Goal: Task Accomplishment & Management: Complete application form

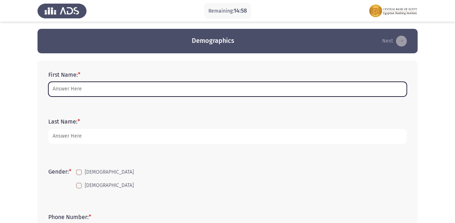
click at [75, 88] on input "First Name: *" at bounding box center [227, 89] width 358 height 15
type input "ه"
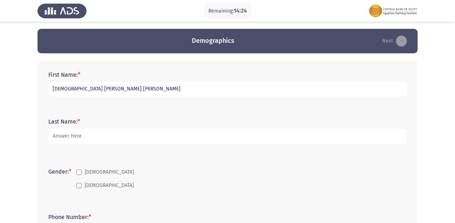
type input "[DEMOGRAPHIC_DATA] [PERSON_NAME] [PERSON_NAME]"
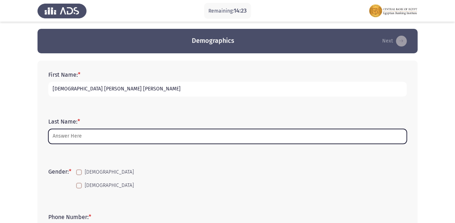
click at [56, 137] on input "Last Name: *" at bounding box center [227, 136] width 358 height 15
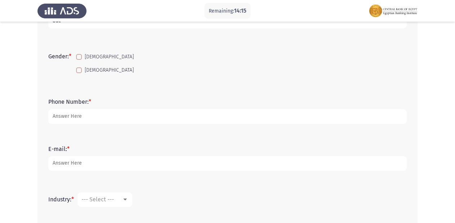
scroll to position [115, 0]
type input "bdc"
click at [88, 54] on span "[DEMOGRAPHIC_DATA]" at bounding box center [109, 57] width 49 height 9
click at [79, 60] on input "[DEMOGRAPHIC_DATA]" at bounding box center [79, 60] width 0 height 0
checkbox input "true"
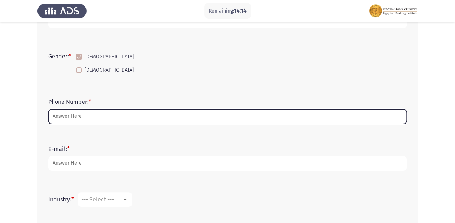
click at [57, 114] on input "Phone Number: *" at bounding box center [227, 116] width 358 height 15
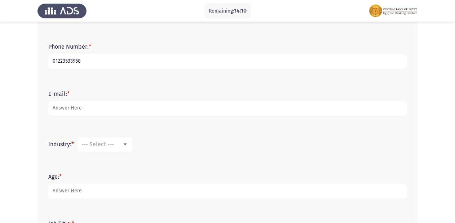
scroll to position [173, 0]
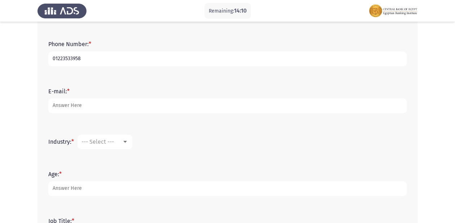
type input "01223533958"
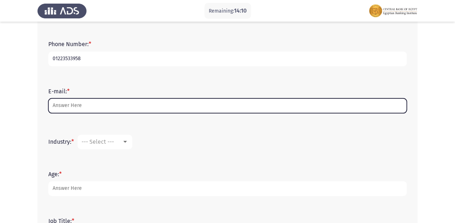
click at [106, 103] on input "E-mail: *" at bounding box center [227, 105] width 358 height 15
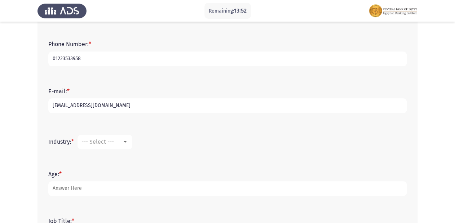
click at [72, 107] on input "[EMAIL_ADDRESS][DOMAIN_NAME]" at bounding box center [227, 105] width 358 height 15
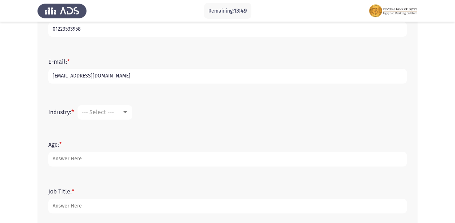
scroll to position [231, 0]
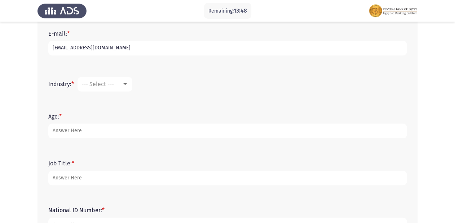
type input "[EMAIL_ADDRESS][DOMAIN_NAME]"
click at [105, 81] on span "--- Select ---" at bounding box center [97, 84] width 32 height 7
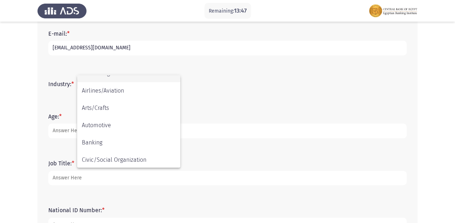
scroll to position [0, 0]
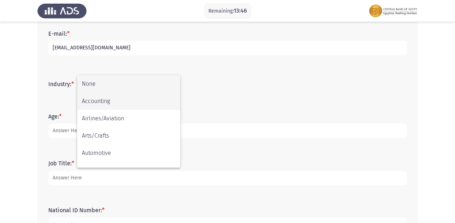
click at [93, 102] on span "Accounting" at bounding box center [129, 101] width 94 height 17
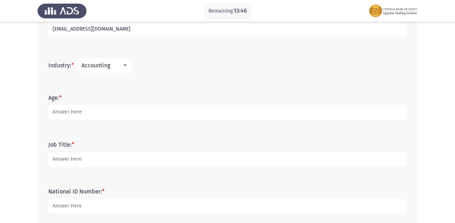
scroll to position [260, 0]
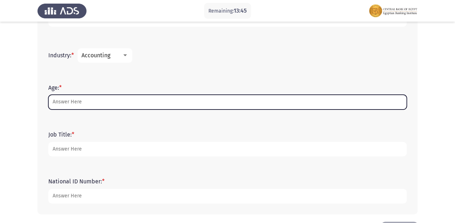
click at [69, 97] on input "Age: *" at bounding box center [227, 102] width 358 height 15
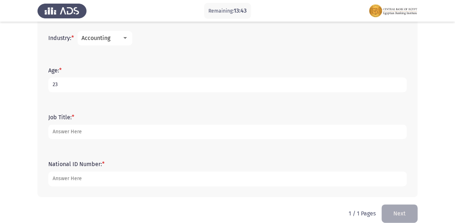
scroll to position [287, 0]
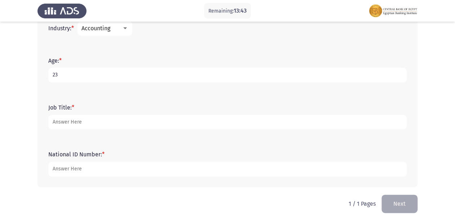
type input "23"
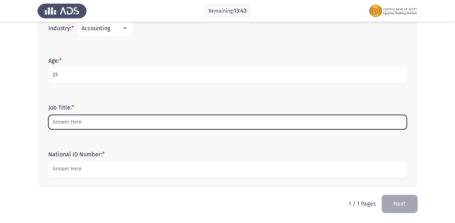
click at [66, 124] on input "Job Title: *" at bounding box center [227, 122] width 358 height 15
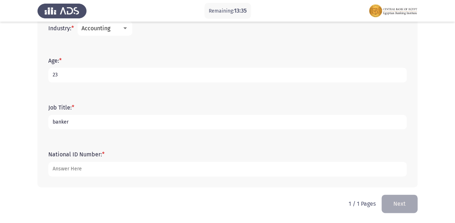
type input "banker"
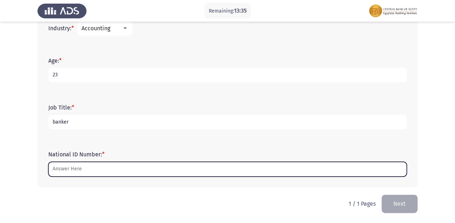
click at [71, 168] on input "National ID Number: *" at bounding box center [227, 169] width 358 height 15
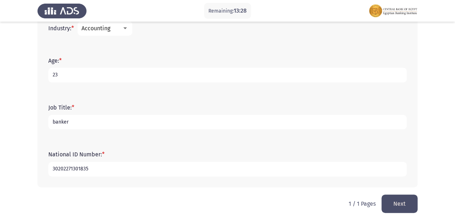
type input "30202271301835"
click at [400, 206] on button "Next" at bounding box center [399, 204] width 36 height 18
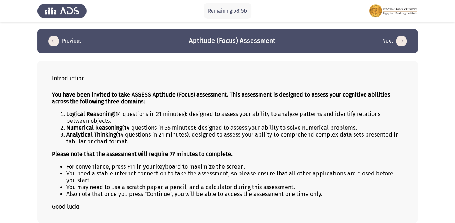
scroll to position [34, 0]
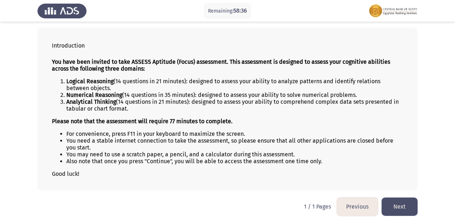
click at [403, 203] on button "Next" at bounding box center [399, 207] width 36 height 18
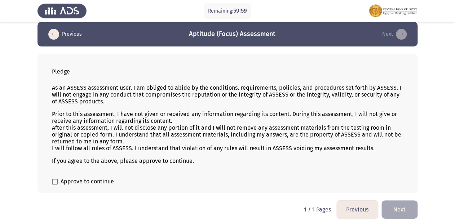
scroll to position [10, 0]
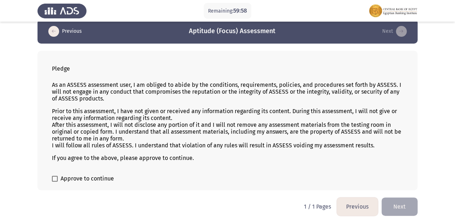
click at [59, 178] on label "Approve to continue" at bounding box center [83, 178] width 62 height 9
click at [55, 182] on input "Approve to continue" at bounding box center [54, 182] width 0 height 0
checkbox input "true"
click at [393, 213] on button "Next" at bounding box center [399, 207] width 36 height 18
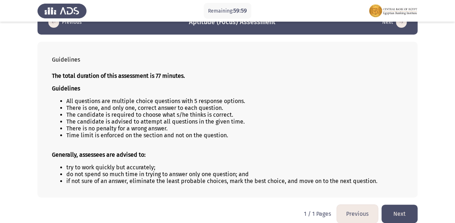
scroll to position [27, 0]
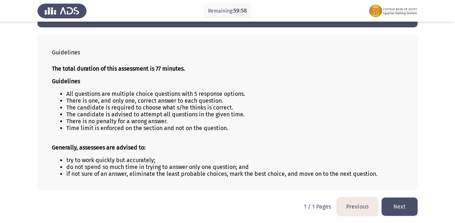
click at [400, 209] on button "Next" at bounding box center [399, 207] width 36 height 18
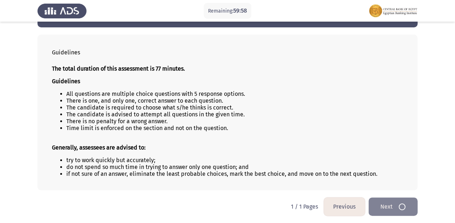
scroll to position [0, 0]
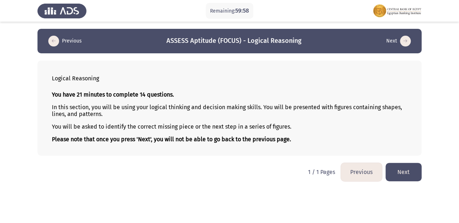
click at [401, 165] on button "Next" at bounding box center [404, 172] width 36 height 18
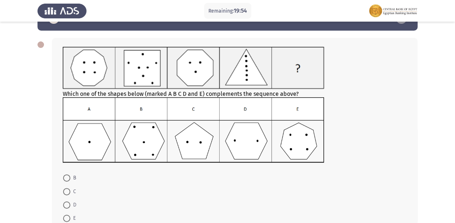
scroll to position [52, 0]
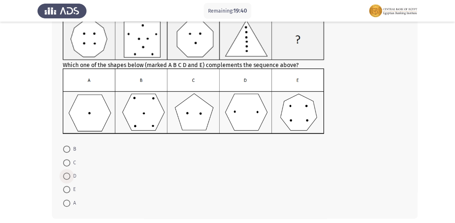
click at [71, 178] on span "D" at bounding box center [73, 176] width 6 height 9
click at [70, 178] on input "D" at bounding box center [66, 176] width 7 height 7
radio input "true"
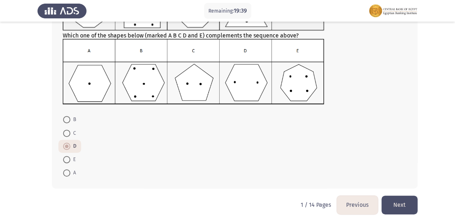
scroll to position [82, 0]
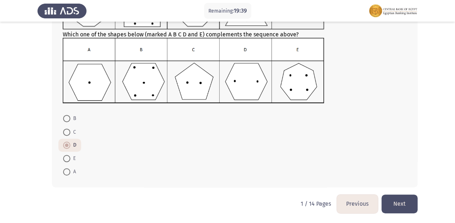
click at [396, 199] on button "Next" at bounding box center [399, 204] width 36 height 18
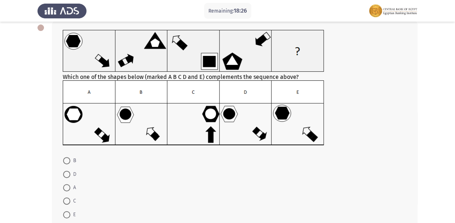
scroll to position [53, 0]
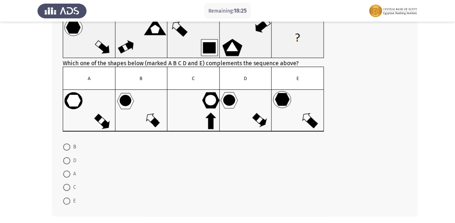
click at [66, 144] on span at bounding box center [66, 146] width 7 height 7
click at [66, 144] on input "B" at bounding box center [66, 146] width 7 height 7
radio input "true"
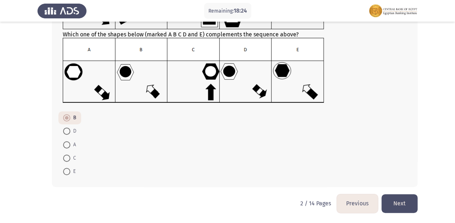
click at [399, 210] on button "Next" at bounding box center [399, 203] width 36 height 18
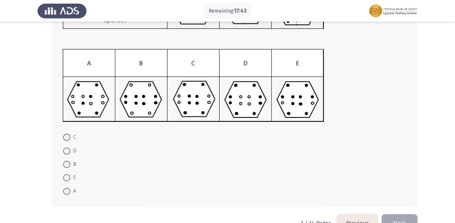
scroll to position [87, 0]
click at [67, 133] on label "C" at bounding box center [69, 137] width 13 height 9
click at [67, 133] on input "C" at bounding box center [66, 136] width 7 height 7
radio input "true"
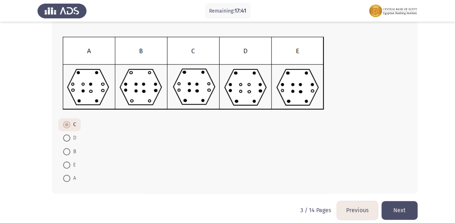
scroll to position [105, 0]
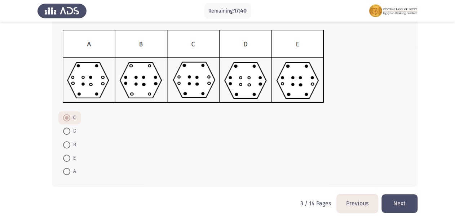
click at [393, 206] on button "Next" at bounding box center [399, 203] width 36 height 18
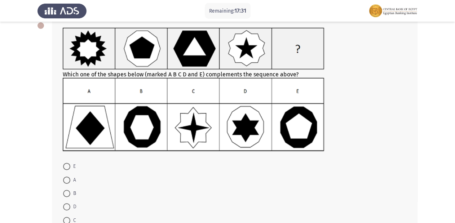
scroll to position [29, 0]
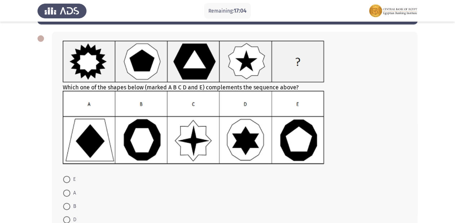
click at [66, 208] on span at bounding box center [66, 206] width 7 height 7
click at [66, 208] on input "B" at bounding box center [66, 206] width 7 height 7
radio input "true"
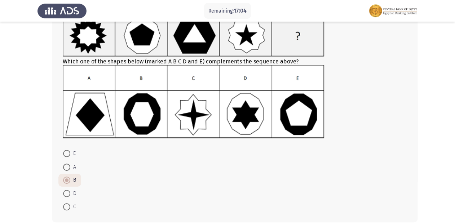
scroll to position [90, 0]
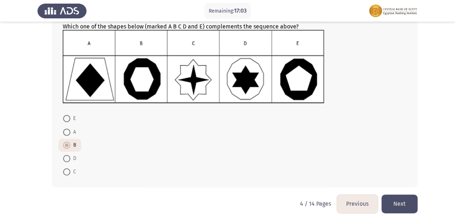
click at [388, 199] on button "Next" at bounding box center [399, 204] width 36 height 18
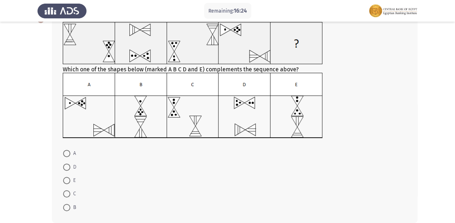
scroll to position [58, 0]
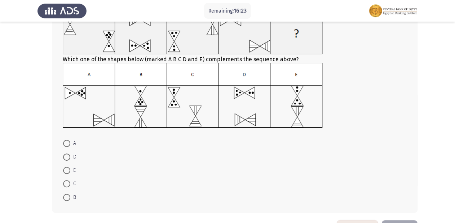
click at [65, 163] on mat-radio-button "D" at bounding box center [69, 156] width 23 height 13
click at [70, 156] on span at bounding box center [66, 157] width 7 height 7
click at [70, 156] on input "D" at bounding box center [66, 157] width 7 height 7
radio input "true"
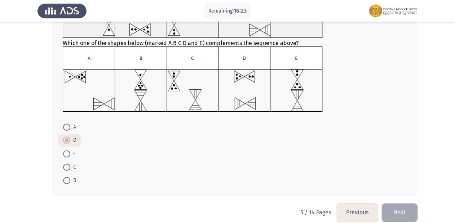
scroll to position [83, 0]
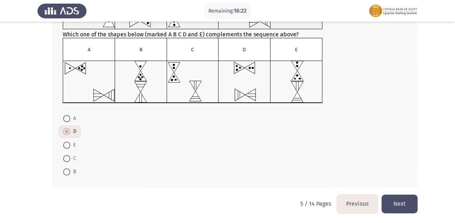
click at [398, 209] on button "Next" at bounding box center [399, 204] width 36 height 18
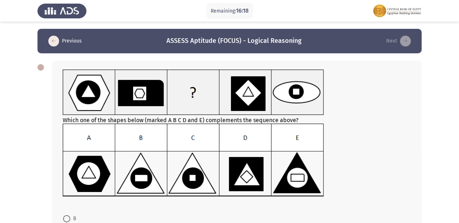
click at [333, 100] on div "Which one of the shapes below (marked A B C D and E) complements the sequence a…" at bounding box center [237, 175] width 370 height 228
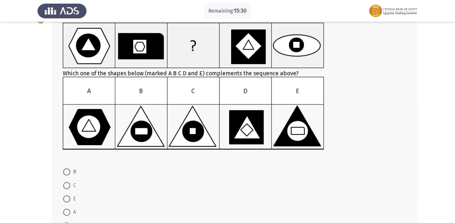
scroll to position [58, 0]
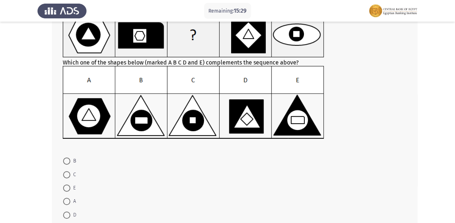
click at [65, 178] on span at bounding box center [66, 174] width 7 height 7
click at [65, 178] on input "C" at bounding box center [66, 174] width 7 height 7
radio input "true"
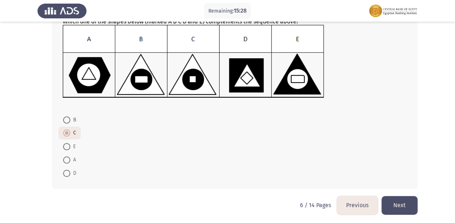
scroll to position [101, 0]
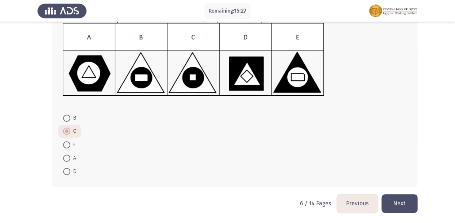
click at [403, 199] on button "Next" at bounding box center [399, 203] width 36 height 18
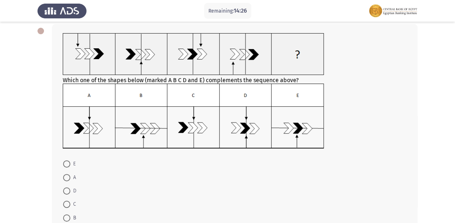
scroll to position [58, 0]
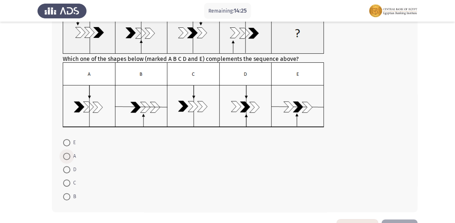
click at [65, 156] on span at bounding box center [66, 156] width 7 height 7
click at [65, 156] on input "A" at bounding box center [66, 156] width 7 height 7
radio input "true"
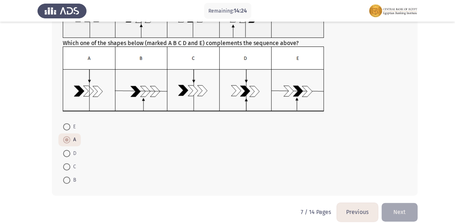
scroll to position [82, 0]
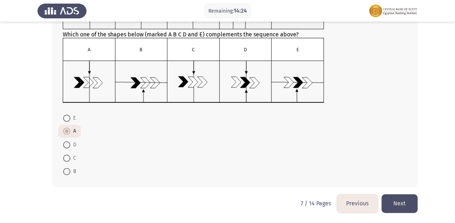
click at [396, 203] on button "Next" at bounding box center [399, 203] width 36 height 18
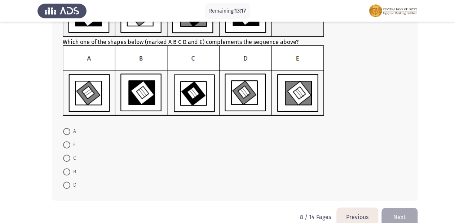
scroll to position [87, 0]
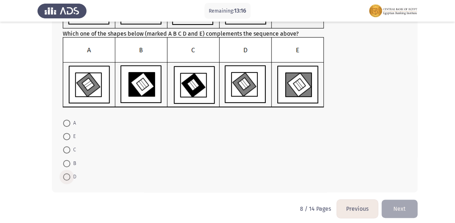
click at [69, 176] on span at bounding box center [66, 176] width 7 height 7
click at [69, 176] on input "D" at bounding box center [66, 176] width 7 height 7
radio input "true"
drag, startPoint x: 386, startPoint y: 213, endPoint x: 405, endPoint y: 209, distance: 19.2
click at [405, 209] on button "Next" at bounding box center [399, 208] width 36 height 18
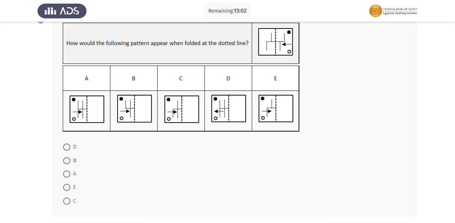
scroll to position [76, 0]
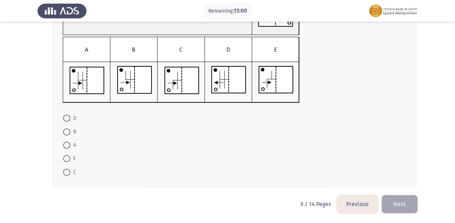
click at [63, 171] on span at bounding box center [66, 172] width 7 height 7
click at [63, 171] on input "C" at bounding box center [66, 172] width 7 height 7
radio input "true"
click at [405, 207] on button "Next" at bounding box center [399, 204] width 36 height 18
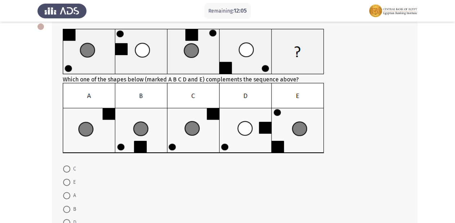
scroll to position [87, 0]
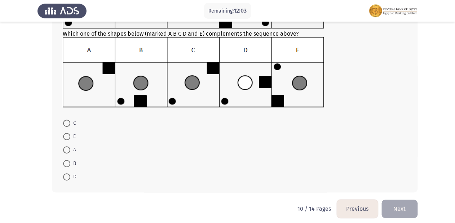
click at [67, 123] on span at bounding box center [66, 123] width 7 height 7
click at [67, 123] on input "C" at bounding box center [66, 123] width 7 height 7
radio input "true"
click at [403, 207] on button "Next" at bounding box center [399, 208] width 36 height 18
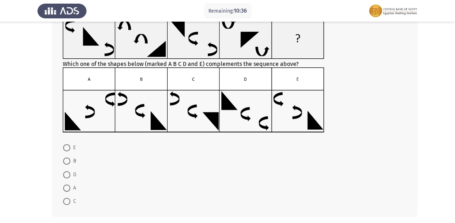
scroll to position [82, 0]
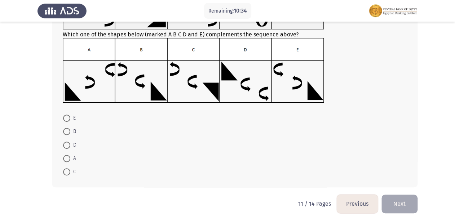
click at [68, 143] on span at bounding box center [66, 145] width 7 height 7
click at [68, 143] on input "D" at bounding box center [66, 145] width 7 height 7
radio input "true"
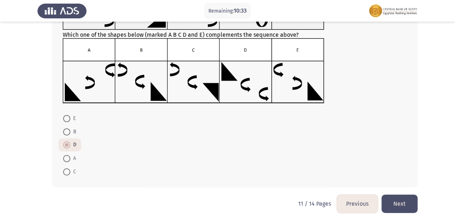
click at [404, 203] on button "Next" at bounding box center [399, 204] width 36 height 18
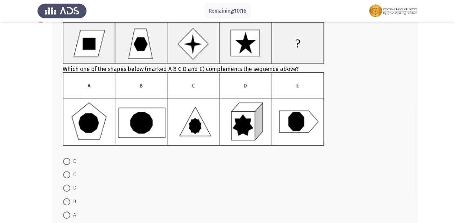
scroll to position [58, 0]
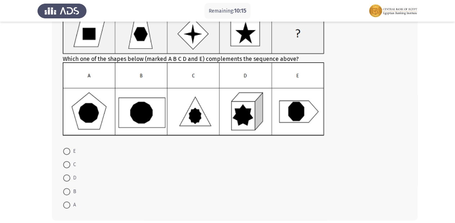
click at [66, 165] on span at bounding box center [66, 164] width 7 height 7
click at [66, 165] on input "C" at bounding box center [66, 164] width 7 height 7
radio input "true"
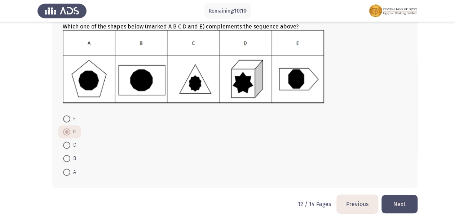
scroll to position [90, 0]
click at [62, 157] on mat-radio-button "B" at bounding box center [69, 157] width 22 height 13
click at [66, 157] on span at bounding box center [66, 158] width 7 height 7
click at [66, 157] on input "B" at bounding box center [66, 158] width 7 height 7
radio input "true"
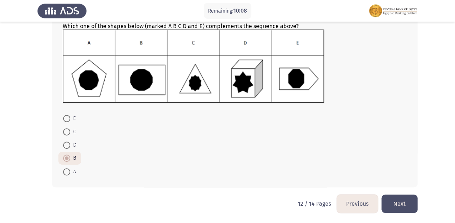
click at [406, 204] on button "Next" at bounding box center [399, 204] width 36 height 18
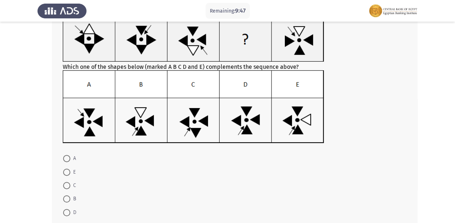
scroll to position [94, 0]
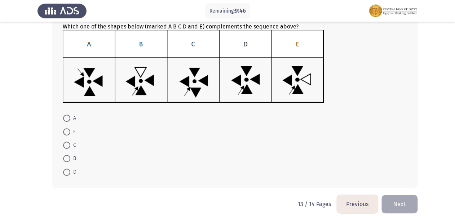
click at [71, 146] on span "C" at bounding box center [73, 145] width 6 height 9
click at [70, 146] on input "C" at bounding box center [66, 145] width 7 height 7
radio input "true"
click at [395, 208] on button "Next" at bounding box center [399, 203] width 36 height 18
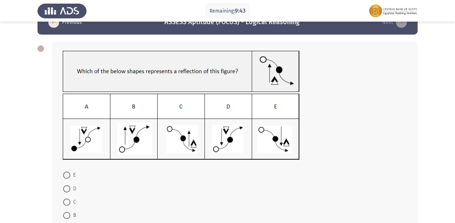
scroll to position [29, 0]
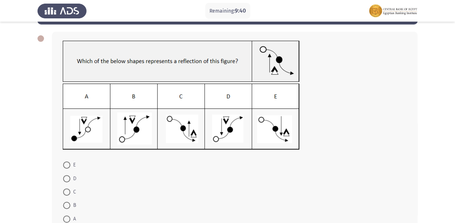
click at [64, 193] on span at bounding box center [66, 192] width 7 height 7
click at [64, 193] on input "C" at bounding box center [66, 192] width 7 height 7
radio input "true"
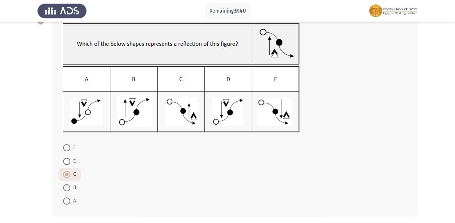
scroll to position [75, 0]
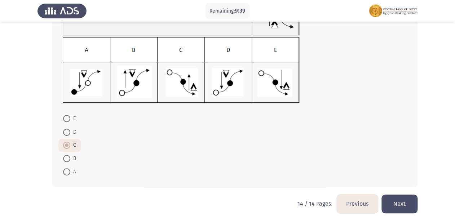
click at [408, 207] on button "Next" at bounding box center [399, 204] width 36 height 18
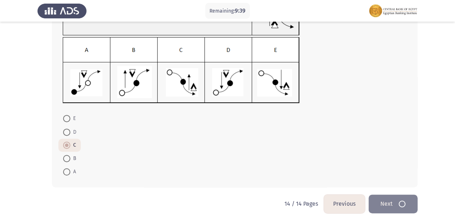
scroll to position [0, 0]
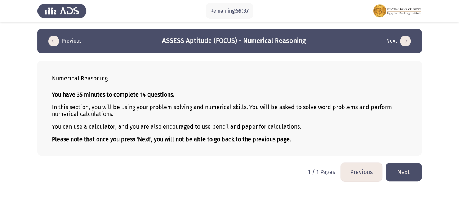
click at [416, 173] on button "Next" at bounding box center [404, 172] width 36 height 18
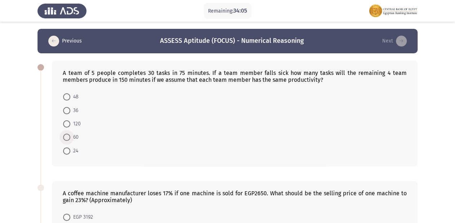
click at [67, 141] on label "60" at bounding box center [71, 137] width 16 height 9
click at [67, 141] on input "60" at bounding box center [66, 137] width 7 height 7
radio input "true"
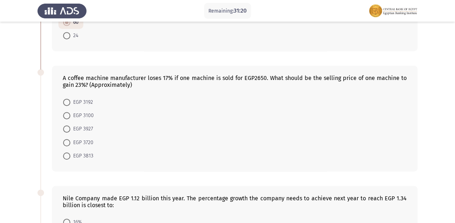
scroll to position [87, 0]
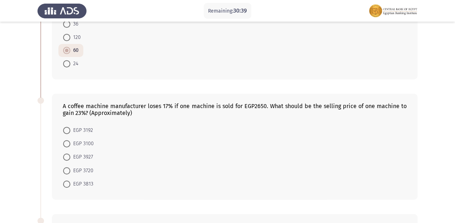
click at [301, 89] on div "A coffee machine manufacturer loses 17% if one machine is sold for EGP2650. Wha…" at bounding box center [227, 147] width 380 height 120
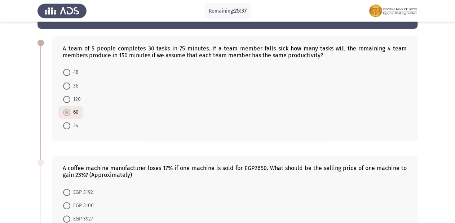
scroll to position [0, 0]
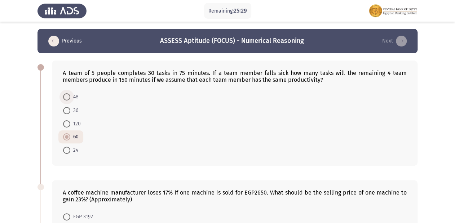
click at [70, 95] on label "48" at bounding box center [71, 97] width 16 height 9
click at [70, 95] on input "48" at bounding box center [66, 96] width 7 height 7
radio input "true"
click at [69, 146] on mat-radio-button "24" at bounding box center [70, 149] width 25 height 13
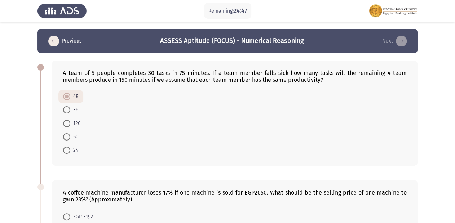
click at [65, 152] on span at bounding box center [66, 150] width 7 height 7
click at [65, 152] on input "24" at bounding box center [66, 150] width 7 height 7
radio input "true"
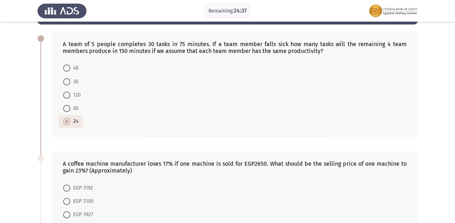
scroll to position [115, 0]
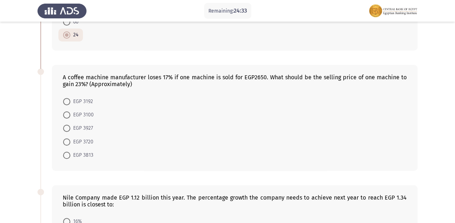
click at [67, 117] on span at bounding box center [66, 114] width 7 height 7
click at [67, 117] on input "EGP 3100" at bounding box center [66, 114] width 7 height 7
radio input "true"
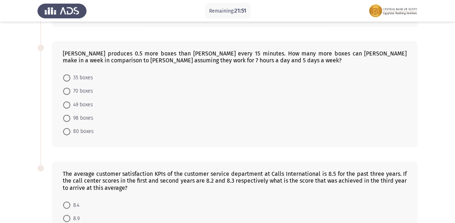
scroll to position [466, 0]
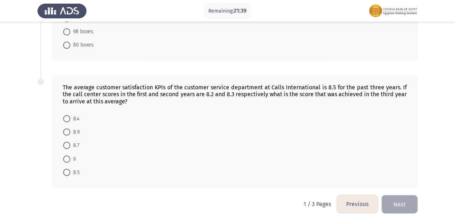
click at [74, 118] on span "8.4" at bounding box center [74, 118] width 9 height 9
click at [70, 118] on input "8.4" at bounding box center [66, 118] width 7 height 7
radio input "true"
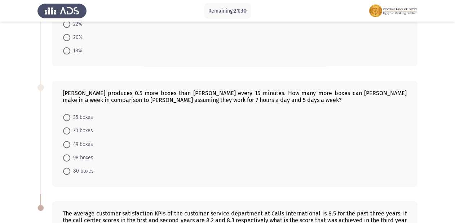
scroll to position [321, 0]
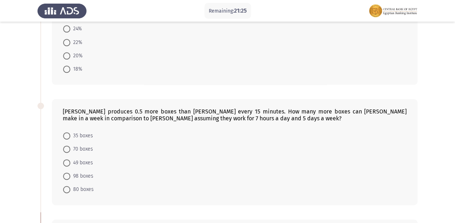
click at [66, 189] on span at bounding box center [66, 189] width 7 height 7
click at [66, 189] on input "80 boxes" at bounding box center [66, 189] width 7 height 7
radio input "true"
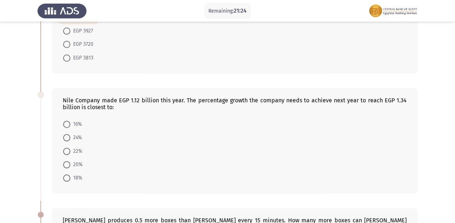
scroll to position [206, 0]
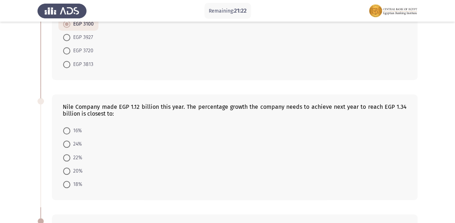
click at [72, 156] on span "22%" at bounding box center [76, 158] width 12 height 9
click at [70, 156] on input "22%" at bounding box center [66, 157] width 7 height 7
radio input "true"
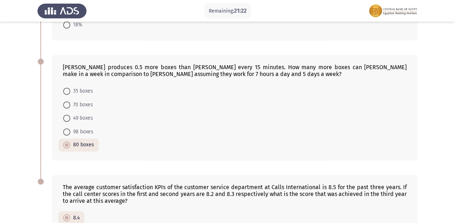
scroll to position [464, 0]
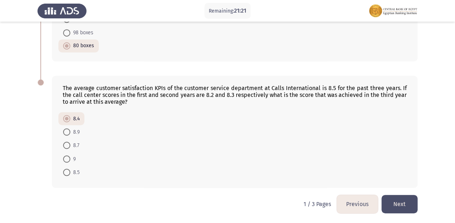
click at [396, 195] on button "Next" at bounding box center [399, 204] width 36 height 18
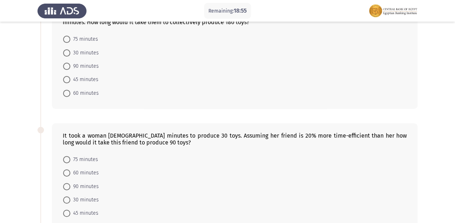
scroll to position [144, 0]
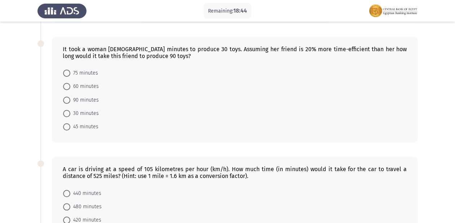
click at [82, 99] on span "90 minutes" at bounding box center [84, 100] width 28 height 9
click at [70, 99] on input "90 minutes" at bounding box center [66, 100] width 7 height 7
radio input "true"
click at [78, 85] on span "60 minutes" at bounding box center [84, 86] width 28 height 9
click at [70, 85] on input "60 minutes" at bounding box center [66, 86] width 7 height 7
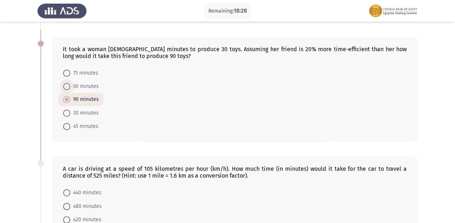
radio input "true"
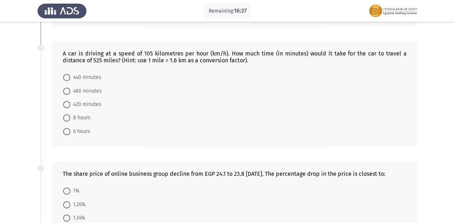
click at [71, 80] on span "440 minutes" at bounding box center [85, 77] width 31 height 9
click at [70, 80] on input "440 minutes" at bounding box center [66, 77] width 7 height 7
radio input "true"
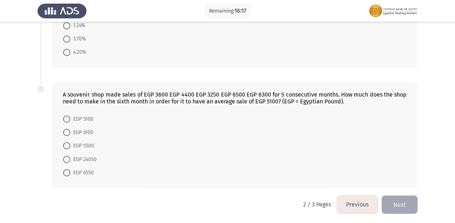
scroll to position [336, 0]
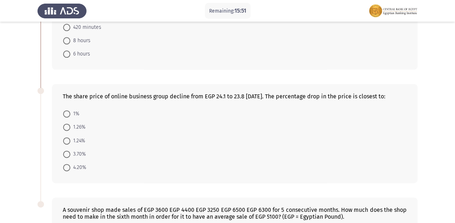
drag, startPoint x: 69, startPoint y: 112, endPoint x: 101, endPoint y: 108, distance: 31.7
click at [69, 112] on span at bounding box center [66, 113] width 7 height 7
click at [69, 112] on input "1%" at bounding box center [66, 113] width 7 height 7
radio input "true"
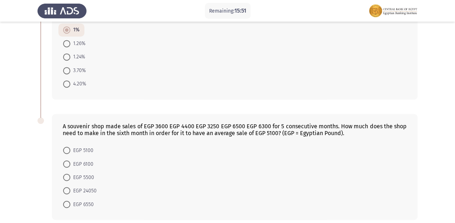
scroll to position [451, 0]
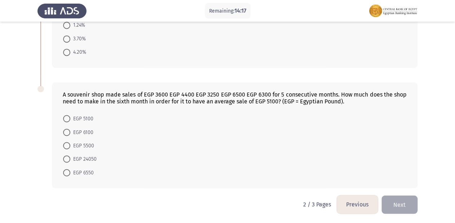
click at [88, 159] on span "EGP 24050" at bounding box center [83, 159] width 26 height 9
click at [70, 159] on input "EGP 24050" at bounding box center [66, 158] width 7 height 7
radio input "true"
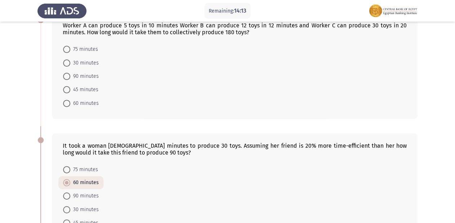
scroll to position [0, 0]
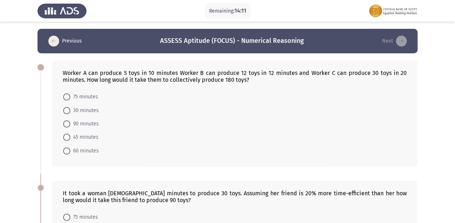
click at [91, 96] on span "75 minutes" at bounding box center [84, 97] width 28 height 9
click at [70, 96] on input "75 minutes" at bounding box center [66, 96] width 7 height 7
radio input "true"
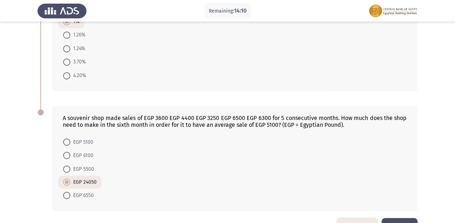
scroll to position [451, 0]
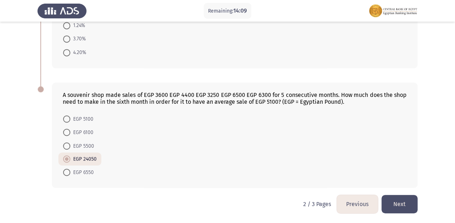
click at [405, 203] on button "Next" at bounding box center [399, 204] width 36 height 18
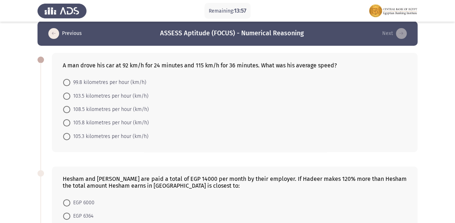
scroll to position [0, 0]
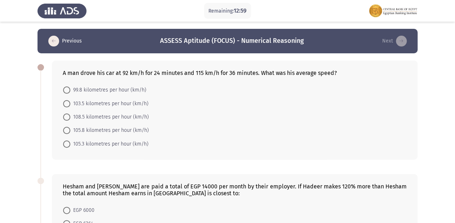
click at [100, 113] on span "108.5 kilometres per hour (km/h)" at bounding box center [109, 117] width 79 height 9
click at [70, 114] on input "108.5 kilometres per hour (km/h)" at bounding box center [66, 117] width 7 height 7
radio input "true"
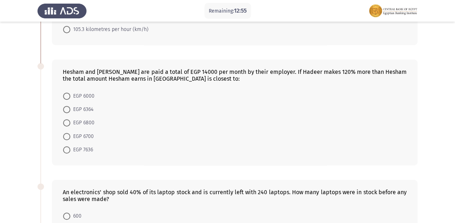
scroll to position [29, 0]
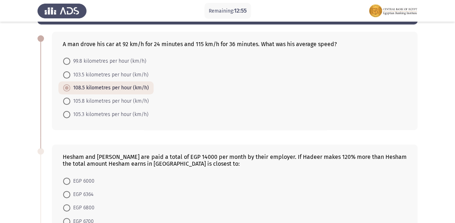
click at [98, 63] on span "99.8 kilometres per hour (km/h)" at bounding box center [108, 61] width 76 height 9
click at [70, 63] on input "99.8 kilometres per hour (km/h)" at bounding box center [66, 61] width 7 height 7
radio input "true"
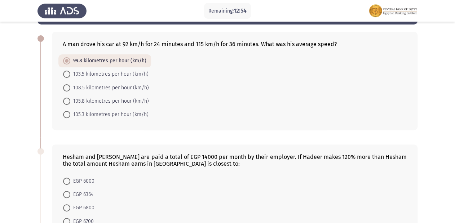
click at [81, 83] on mat-radio-button "108.5 kilometres per hour (km/h)" at bounding box center [105, 87] width 95 height 13
click at [80, 85] on span "108.5 kilometres per hour (km/h)" at bounding box center [109, 88] width 79 height 9
click at [70, 85] on input "108.5 kilometres per hour (km/h)" at bounding box center [66, 87] width 7 height 7
radio input "true"
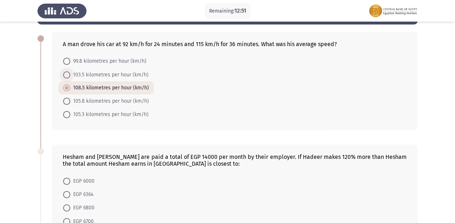
click at [82, 71] on span "103.5 kilometres per hour (km/h)" at bounding box center [109, 75] width 78 height 9
click at [70, 71] on input "103.5 kilometres per hour (km/h)" at bounding box center [66, 74] width 7 height 7
radio input "true"
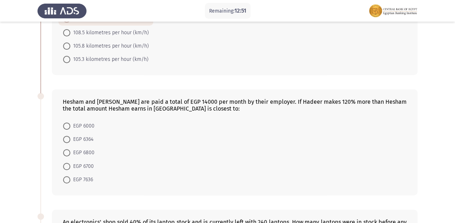
scroll to position [87, 0]
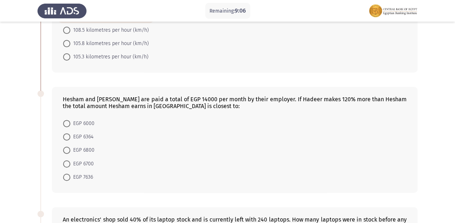
click at [72, 122] on span "EGP 6000" at bounding box center [82, 123] width 24 height 9
click at [70, 122] on input "EGP 6000" at bounding box center [66, 123] width 7 height 7
radio input "true"
click at [71, 146] on span "EGP 6800" at bounding box center [82, 150] width 24 height 9
click at [70, 146] on input "EGP 6800" at bounding box center [66, 149] width 7 height 7
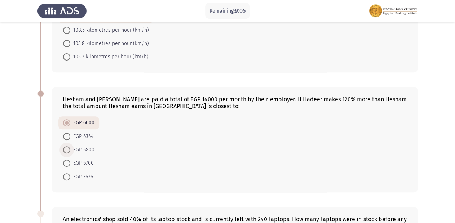
radio input "true"
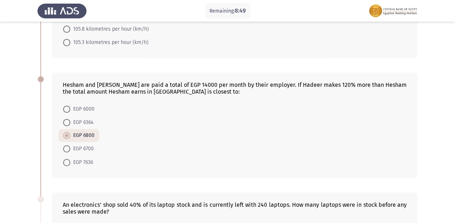
scroll to position [216, 0]
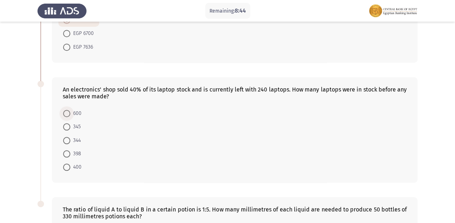
click at [73, 113] on span "600" at bounding box center [75, 113] width 11 height 9
click at [70, 113] on input "600" at bounding box center [66, 113] width 7 height 7
radio input "true"
click at [75, 111] on span "600" at bounding box center [75, 113] width 11 height 9
click at [70, 111] on input "600" at bounding box center [66, 113] width 7 height 7
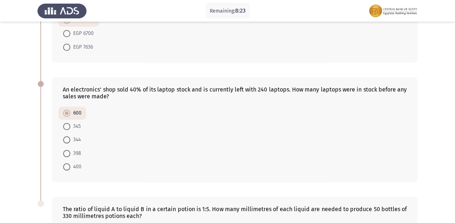
click at [75, 140] on span "344" at bounding box center [75, 140] width 10 height 9
click at [70, 140] on input "344" at bounding box center [66, 139] width 7 height 7
radio input "true"
click at [67, 167] on span at bounding box center [66, 166] width 7 height 7
click at [67, 167] on input "400" at bounding box center [66, 166] width 7 height 7
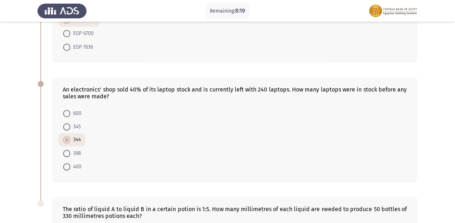
radio input "true"
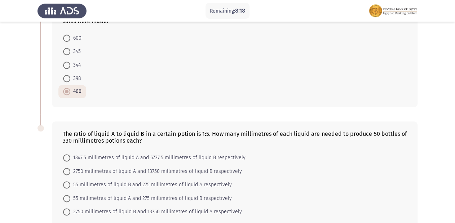
scroll to position [331, 0]
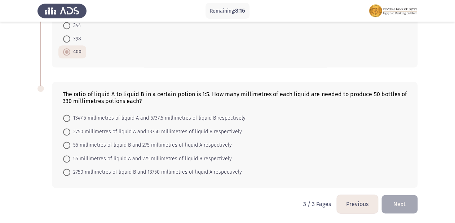
click at [106, 122] on mat-radio-button "1347.5 millimetres of liquid A and 6737.5 millimetres of liquid B respectively" at bounding box center [154, 117] width 192 height 13
click at [125, 122] on span "1347.5 millimetres of liquid A and 6737.5 millimetres of liquid B respectively" at bounding box center [157, 118] width 175 height 9
click at [70, 122] on input "1347.5 millimetres of liquid A and 6737.5 millimetres of liquid B respectively" at bounding box center [66, 118] width 7 height 7
radio input "true"
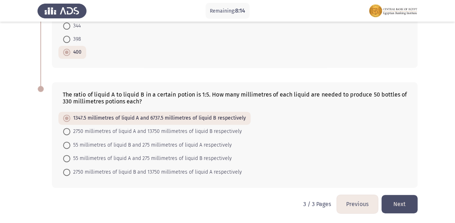
click at [402, 206] on button "Next" at bounding box center [399, 204] width 36 height 18
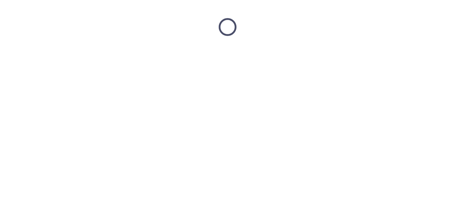
scroll to position [0, 0]
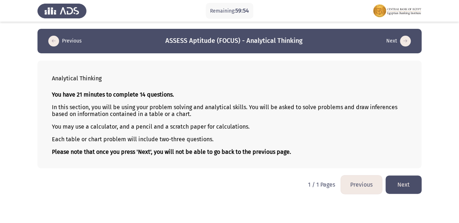
click at [394, 192] on button "Next" at bounding box center [404, 185] width 36 height 18
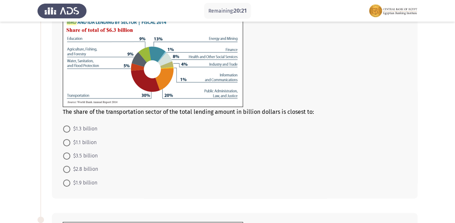
scroll to position [32, 0]
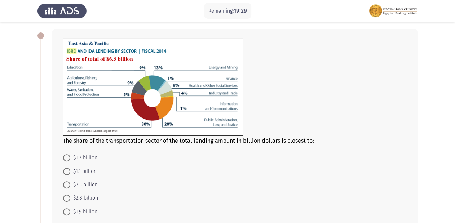
click at [72, 211] on span "$1.9 billion" at bounding box center [83, 212] width 27 height 9
click at [70, 211] on input "$1.9 billion" at bounding box center [66, 211] width 7 height 7
radio input "true"
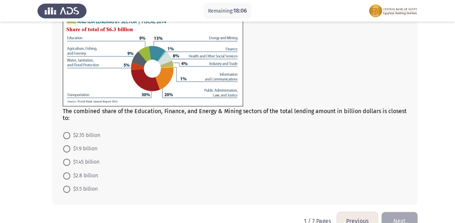
scroll to position [291, 0]
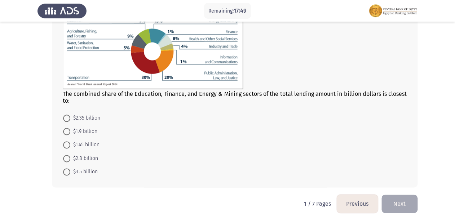
click at [71, 144] on span "$1.45 billion" at bounding box center [84, 145] width 29 height 9
click at [70, 144] on input "$1.45 billion" at bounding box center [66, 144] width 7 height 7
radio input "true"
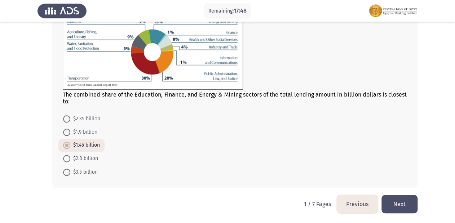
click at [404, 204] on button "Next" at bounding box center [399, 204] width 36 height 18
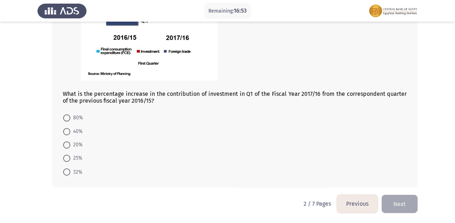
scroll to position [372, 0]
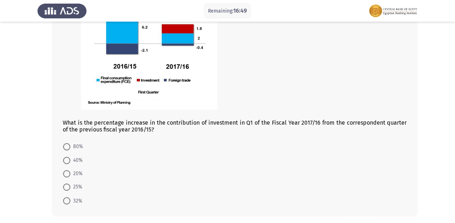
click at [68, 147] on span at bounding box center [66, 146] width 7 height 7
click at [68, 147] on input "80%" at bounding box center [66, 146] width 7 height 7
radio input "true"
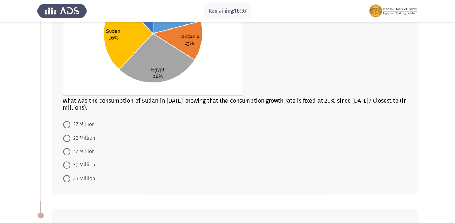
scroll to position [112, 0]
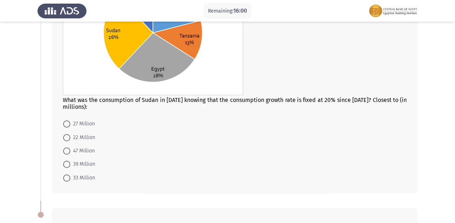
click at [76, 162] on span "39 Million" at bounding box center [82, 164] width 25 height 9
click at [70, 162] on input "39 Million" at bounding box center [66, 164] width 7 height 7
radio input "true"
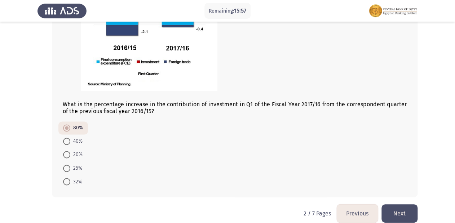
scroll to position [400, 0]
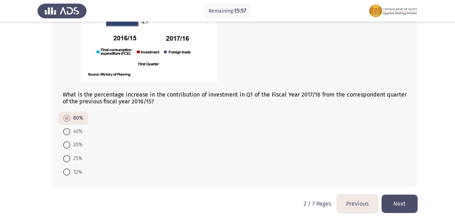
click at [397, 195] on button "Next" at bounding box center [399, 204] width 36 height 18
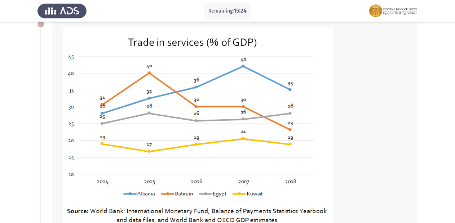
scroll to position [29, 0]
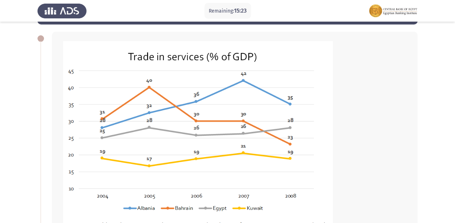
click at [242, 79] on img at bounding box center [198, 143] width 270 height 205
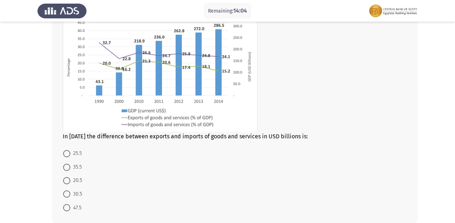
scroll to position [391, 0]
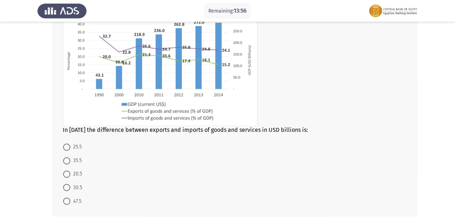
click at [75, 159] on span "35.5" at bounding box center [76, 160] width 12 height 9
click at [70, 159] on input "35.5" at bounding box center [66, 160] width 7 height 7
radio input "true"
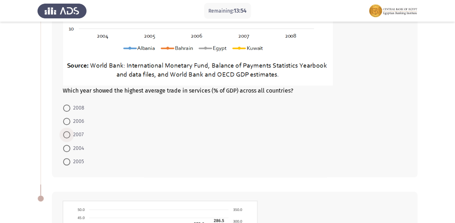
click at [79, 132] on span "2007" at bounding box center [76, 135] width 13 height 9
click at [70, 132] on input "2007" at bounding box center [66, 134] width 7 height 7
radio input "true"
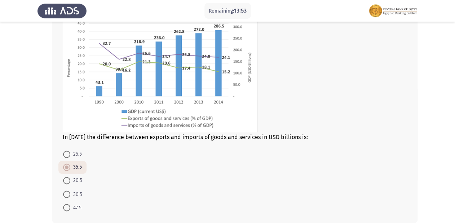
scroll to position [419, 0]
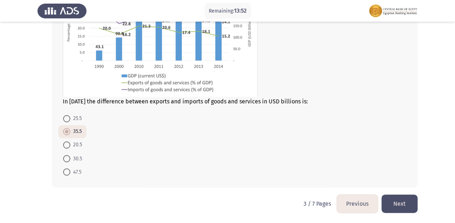
click at [399, 205] on button "Next" at bounding box center [399, 204] width 36 height 18
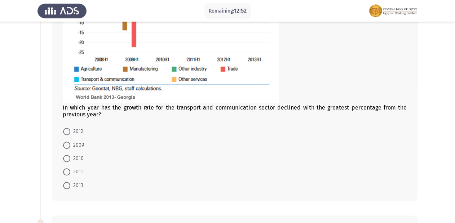
scroll to position [173, 0]
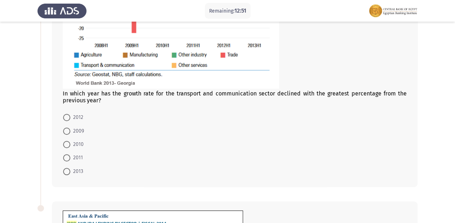
click at [68, 142] on span at bounding box center [66, 144] width 7 height 7
click at [68, 142] on input "2010" at bounding box center [66, 144] width 7 height 7
radio input "true"
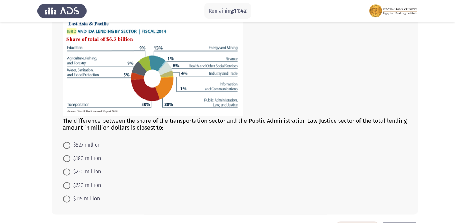
scroll to position [375, 0]
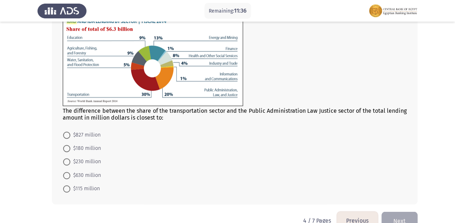
click at [77, 159] on span "$230 million" at bounding box center [85, 162] width 31 height 9
click at [70, 159] on input "$230 million" at bounding box center [66, 161] width 7 height 7
radio input "true"
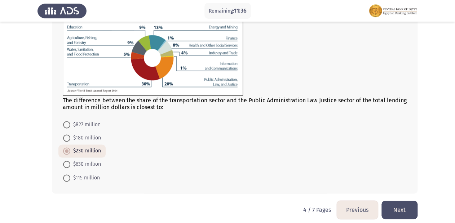
scroll to position [392, 0]
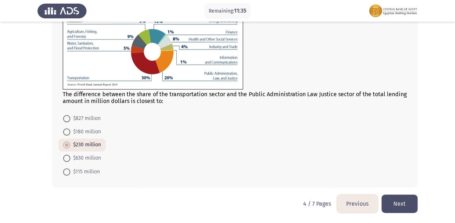
click at [392, 208] on button "Next" at bounding box center [399, 204] width 36 height 18
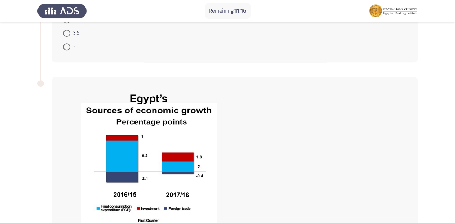
scroll to position [446, 0]
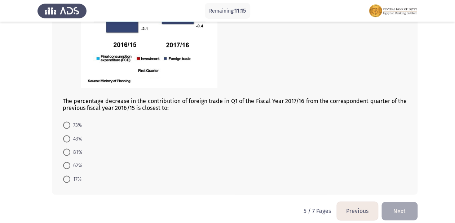
click at [353, 202] on button "Previous" at bounding box center [357, 211] width 41 height 18
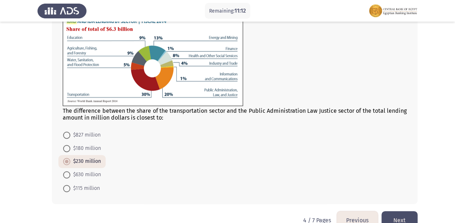
scroll to position [392, 0]
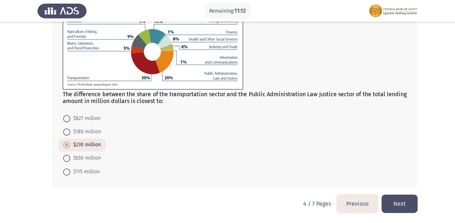
click at [355, 198] on button "Previous" at bounding box center [357, 204] width 41 height 18
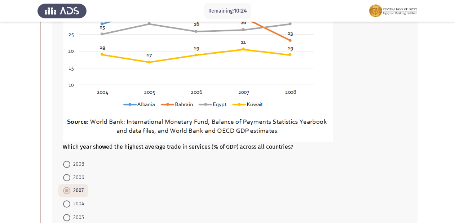
scroll to position [131, 0]
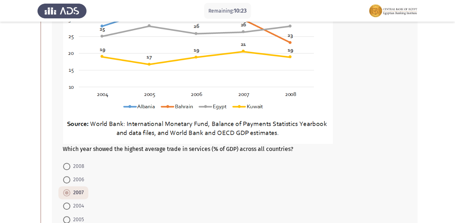
click at [182, 103] on img at bounding box center [198, 41] width 270 height 205
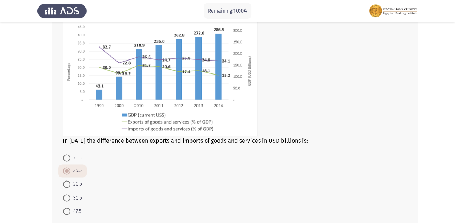
scroll to position [419, 0]
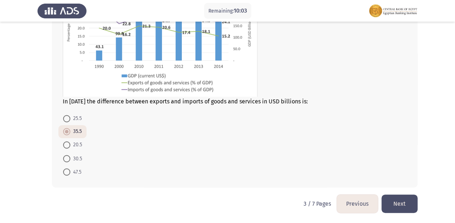
click at [391, 209] on button "Next" at bounding box center [399, 204] width 36 height 18
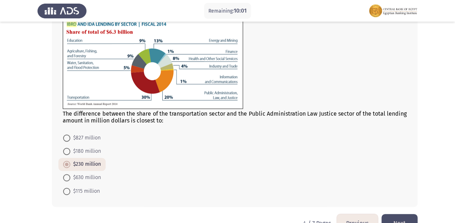
scroll to position [392, 0]
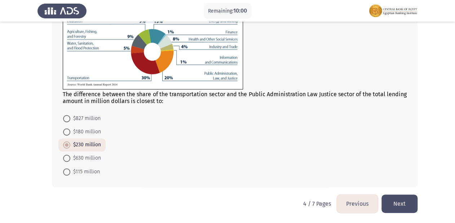
click at [402, 198] on button "Next" at bounding box center [399, 204] width 36 height 18
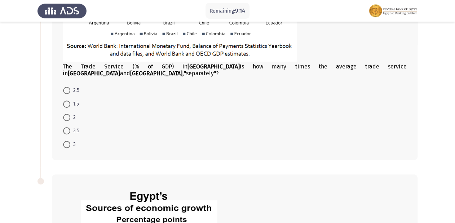
scroll to position [202, 0]
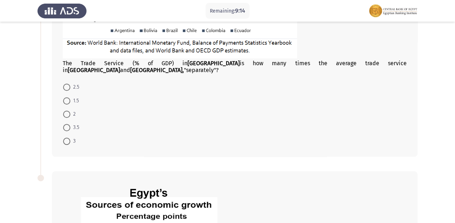
click at [65, 107] on mat-radio-button "2" at bounding box center [69, 113] width 22 height 13
click at [67, 111] on span at bounding box center [66, 114] width 7 height 7
click at [67, 111] on input "2" at bounding box center [66, 114] width 7 height 7
radio input "true"
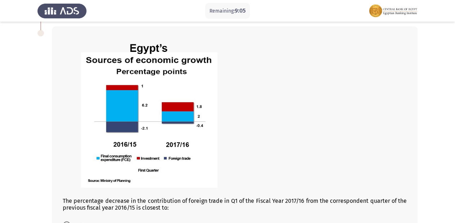
scroll to position [446, 0]
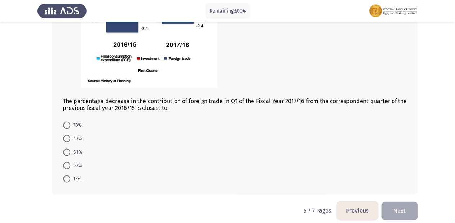
click at [350, 206] on button "Previous" at bounding box center [357, 211] width 41 height 18
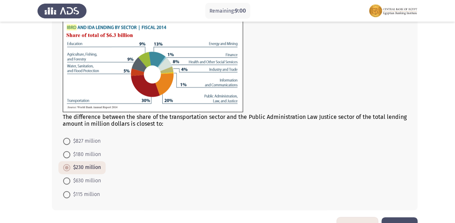
scroll to position [392, 0]
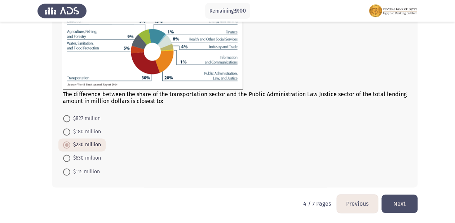
click at [370, 200] on button "Previous" at bounding box center [357, 204] width 41 height 18
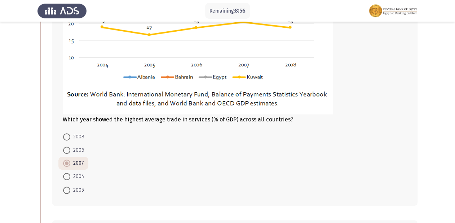
scroll to position [173, 0]
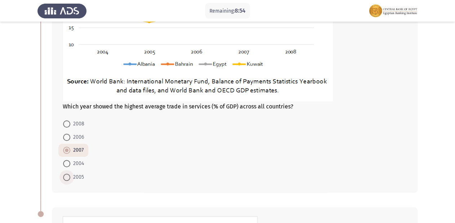
click at [63, 177] on span at bounding box center [66, 177] width 7 height 7
click at [63, 177] on input "2005" at bounding box center [66, 177] width 7 height 7
radio input "true"
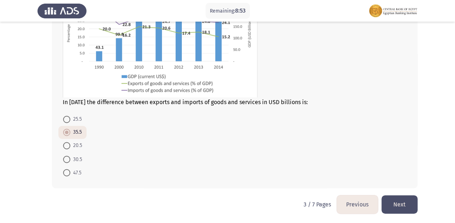
scroll to position [419, 0]
click at [386, 201] on button "Next" at bounding box center [399, 204] width 36 height 18
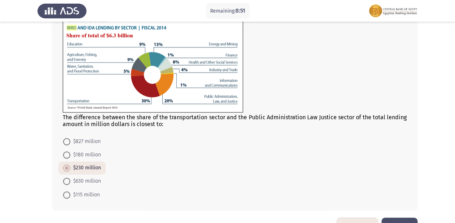
scroll to position [392, 0]
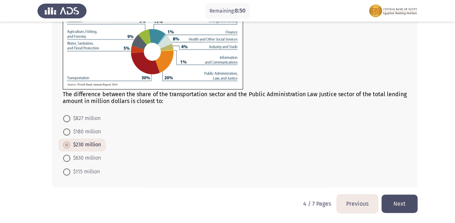
click at [401, 199] on button "Next" at bounding box center [399, 204] width 36 height 18
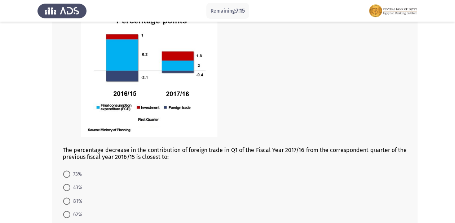
scroll to position [446, 0]
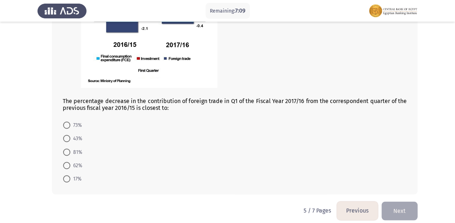
click at [75, 148] on span "81%" at bounding box center [76, 152] width 12 height 9
click at [70, 149] on input "81%" at bounding box center [66, 152] width 7 height 7
radio input "true"
click at [402, 206] on button "Next" at bounding box center [399, 211] width 36 height 18
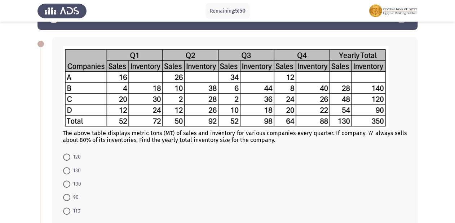
scroll to position [52, 0]
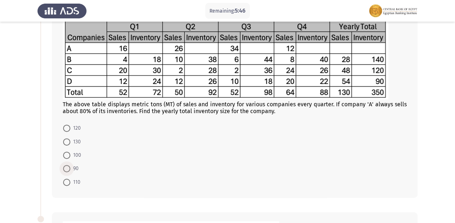
click at [71, 166] on span "90" at bounding box center [74, 168] width 8 height 9
click at [70, 166] on input "90" at bounding box center [66, 168] width 7 height 7
radio input "true"
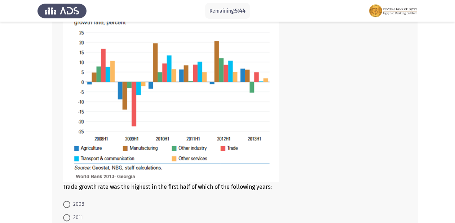
scroll to position [369, 0]
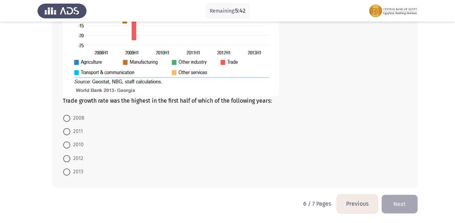
drag, startPoint x: 76, startPoint y: 144, endPoint x: 114, endPoint y: 144, distance: 37.9
click at [76, 144] on span "2010" at bounding box center [76, 145] width 13 height 9
click at [70, 144] on input "2010" at bounding box center [66, 144] width 7 height 7
radio input "true"
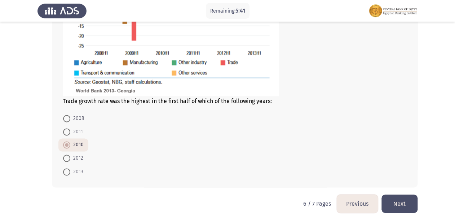
click at [394, 209] on button "Next" at bounding box center [399, 204] width 36 height 18
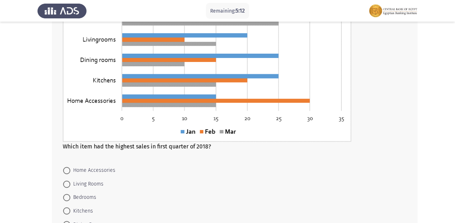
scroll to position [418, 0]
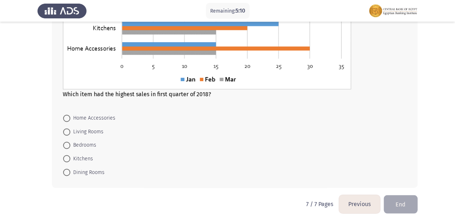
click at [70, 173] on span "Dining Rooms" at bounding box center [87, 172] width 34 height 9
click at [70, 173] on input "Dining Rooms" at bounding box center [66, 172] width 7 height 7
radio input "true"
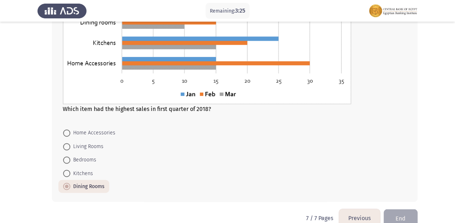
scroll to position [418, 0]
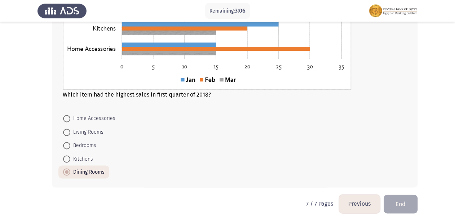
click at [367, 204] on button "Previous" at bounding box center [359, 204] width 41 height 18
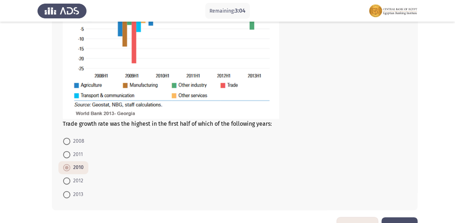
scroll to position [369, 0]
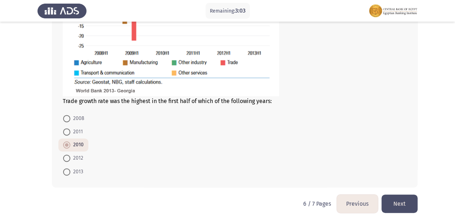
click at [361, 206] on button "Previous" at bounding box center [357, 204] width 41 height 18
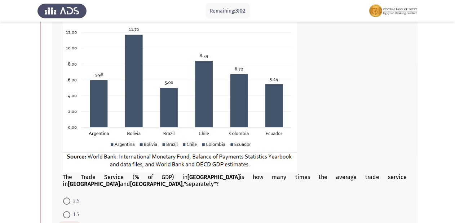
scroll to position [173, 0]
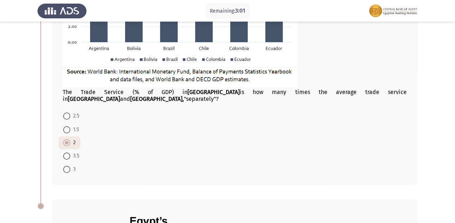
click at [66, 163] on mat-radio-button "3" at bounding box center [69, 169] width 22 height 13
click at [68, 166] on span at bounding box center [66, 169] width 7 height 7
click at [68, 166] on input "3" at bounding box center [66, 169] width 7 height 7
radio input "true"
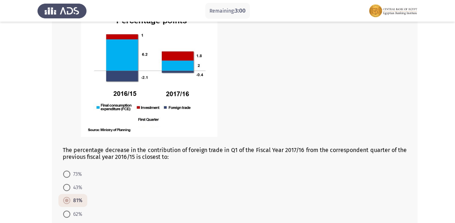
scroll to position [446, 0]
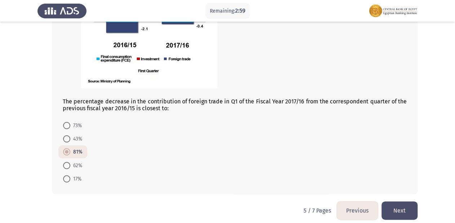
click at [360, 207] on button "Previous" at bounding box center [357, 211] width 41 height 18
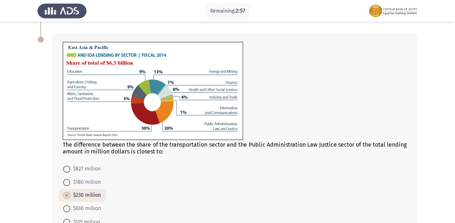
scroll to position [392, 0]
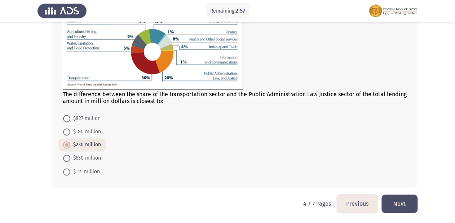
click at [352, 198] on button "Previous" at bounding box center [357, 204] width 41 height 18
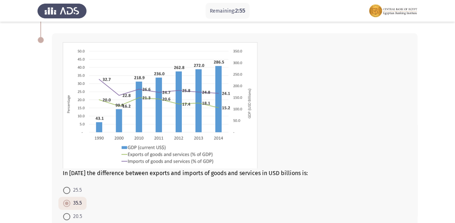
scroll to position [419, 0]
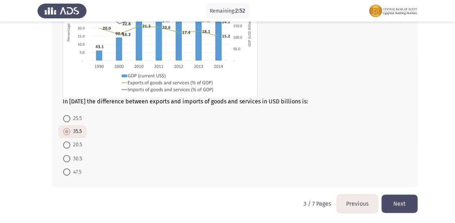
click at [361, 207] on button "Previous" at bounding box center [357, 204] width 41 height 18
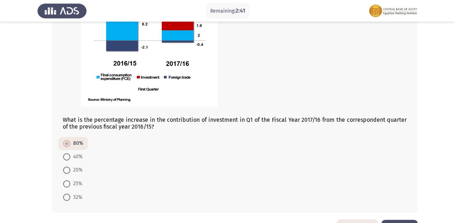
scroll to position [400, 0]
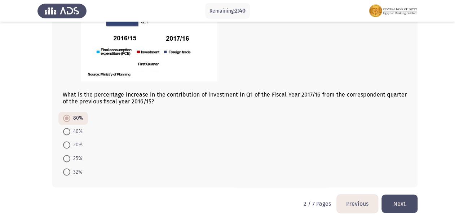
click at [408, 210] on button "Next" at bounding box center [399, 204] width 36 height 18
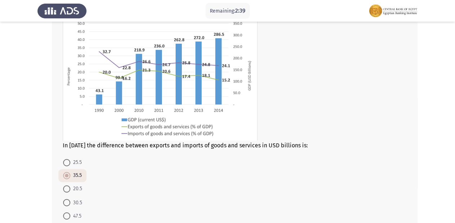
scroll to position [419, 0]
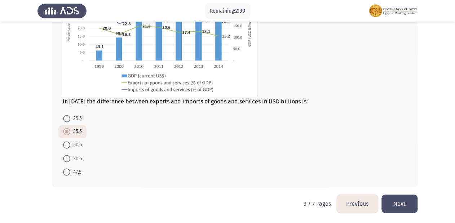
click at [408, 207] on button "Next" at bounding box center [399, 204] width 36 height 18
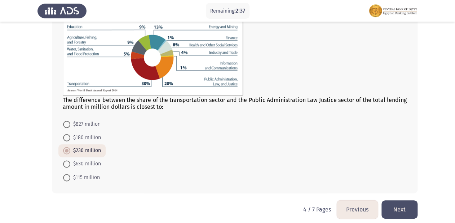
scroll to position [392, 0]
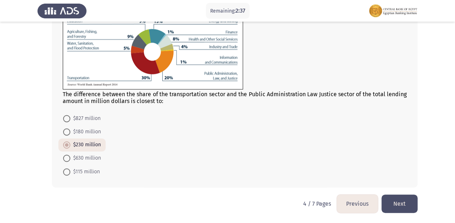
click at [408, 207] on button "Next" at bounding box center [399, 204] width 36 height 18
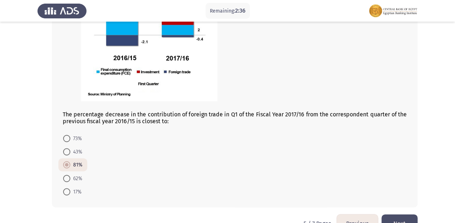
scroll to position [446, 0]
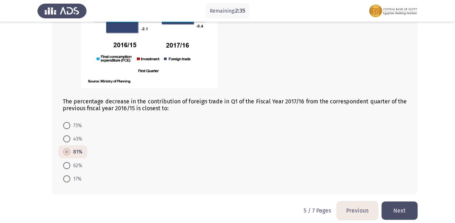
click at [408, 207] on button "Next" at bounding box center [399, 211] width 36 height 18
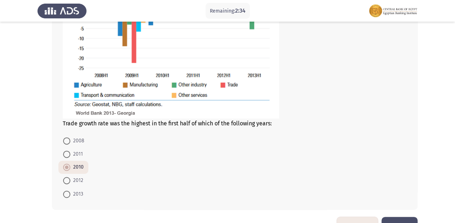
scroll to position [369, 0]
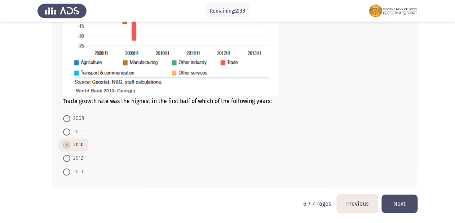
click at [408, 207] on button "Next" at bounding box center [399, 204] width 36 height 18
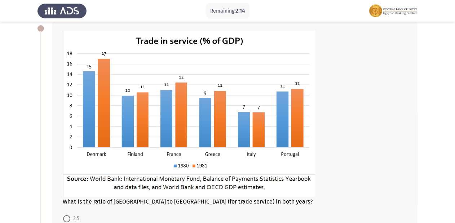
scroll to position [0, 0]
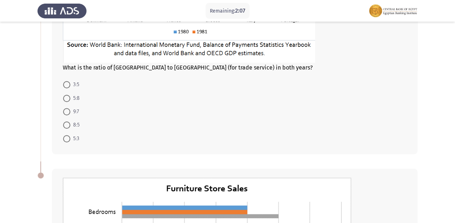
click at [66, 87] on span at bounding box center [66, 84] width 7 height 7
click at [66, 87] on input "3:5" at bounding box center [66, 84] width 7 height 7
radio input "true"
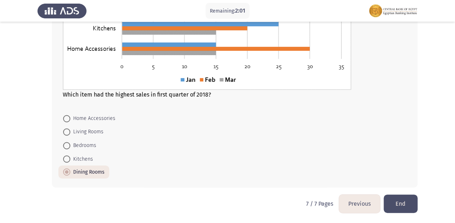
click at [363, 205] on button "Previous" at bounding box center [359, 204] width 41 height 18
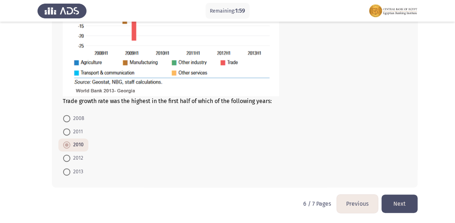
click at [364, 200] on button "Previous" at bounding box center [357, 204] width 41 height 18
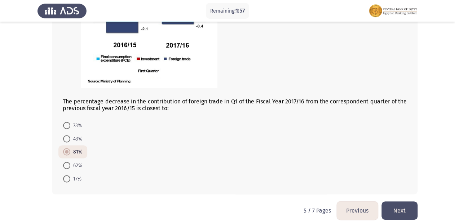
click at [364, 202] on button "Previous" at bounding box center [357, 211] width 41 height 18
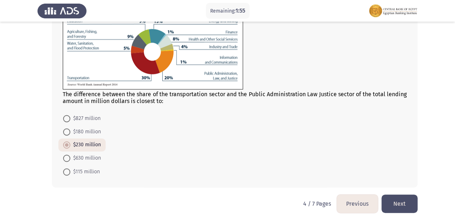
click at [354, 208] on button "Previous" at bounding box center [357, 204] width 41 height 18
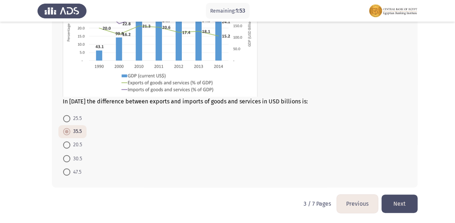
click at [359, 197] on button "Previous" at bounding box center [357, 204] width 41 height 18
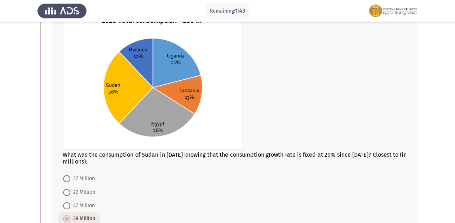
click at [85, 199] on mat-radio-button "47 Million" at bounding box center [78, 205] width 41 height 13
click at [73, 208] on span "47 Million" at bounding box center [82, 206] width 25 height 9
click at [70, 208] on input "47 Million" at bounding box center [66, 205] width 7 height 7
radio input "true"
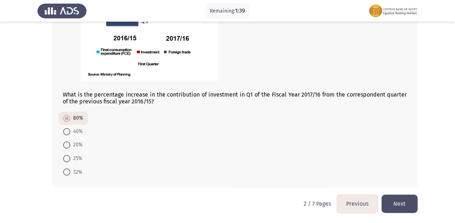
click at [391, 201] on button "Next" at bounding box center [399, 204] width 36 height 18
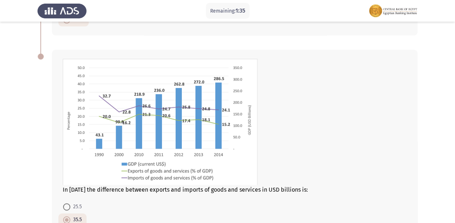
scroll to position [419, 0]
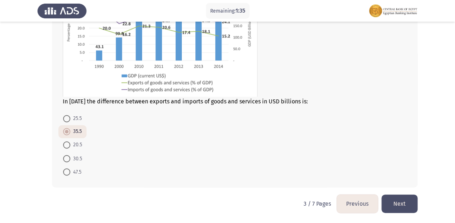
click at [392, 205] on button "Next" at bounding box center [399, 204] width 36 height 18
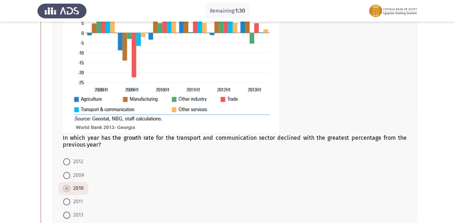
scroll to position [173, 0]
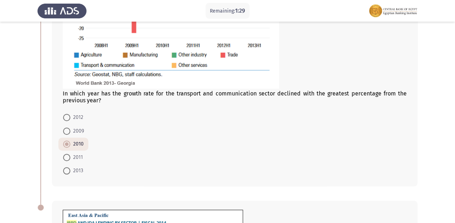
click at [69, 125] on mat-radio-button "2009" at bounding box center [73, 130] width 30 height 13
click at [66, 132] on span at bounding box center [66, 131] width 7 height 7
click at [66, 132] on input "2009" at bounding box center [66, 131] width 7 height 7
radio input "true"
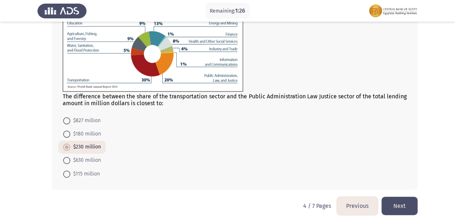
scroll to position [392, 0]
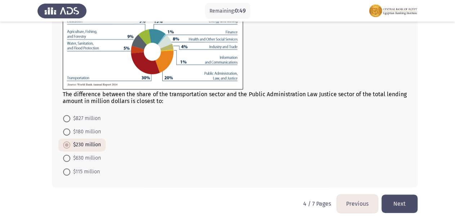
click at [397, 202] on button "Next" at bounding box center [399, 204] width 36 height 18
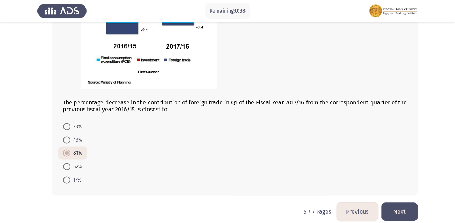
scroll to position [446, 0]
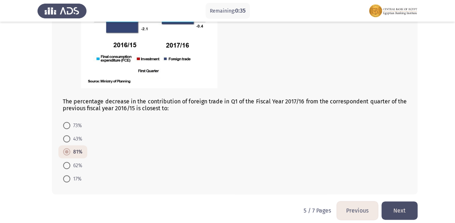
click at [397, 203] on button "Next" at bounding box center [399, 211] width 36 height 18
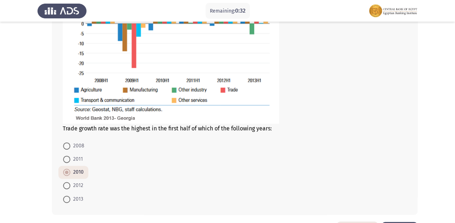
scroll to position [369, 0]
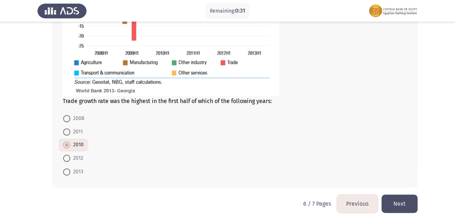
click at [414, 205] on button "Next" at bounding box center [399, 204] width 36 height 18
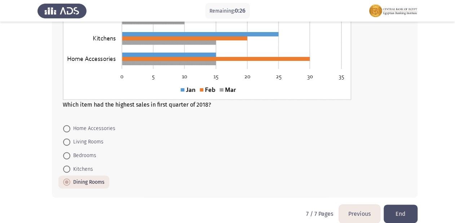
scroll to position [417, 0]
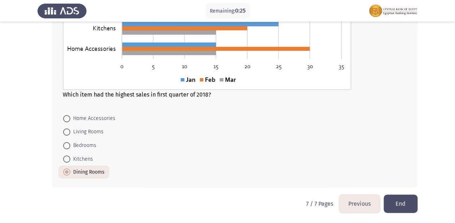
click at [398, 202] on button "End" at bounding box center [401, 204] width 34 height 18
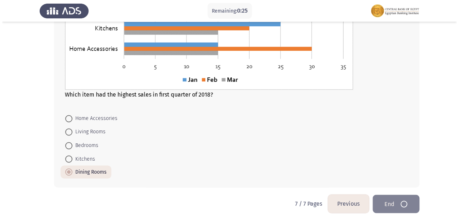
scroll to position [0, 0]
